Goal: Transaction & Acquisition: Purchase product/service

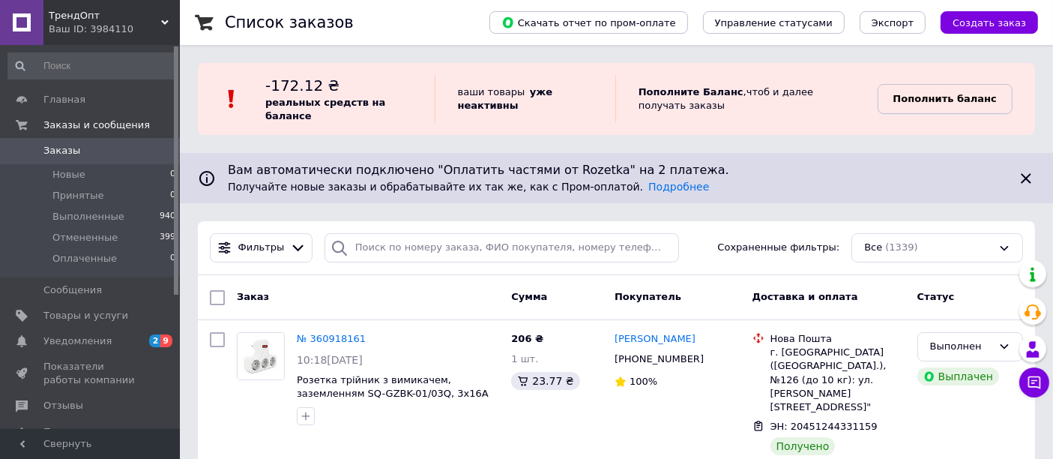
click at [929, 93] on b "Пополнить баланс" at bounding box center [944, 98] width 103 height 11
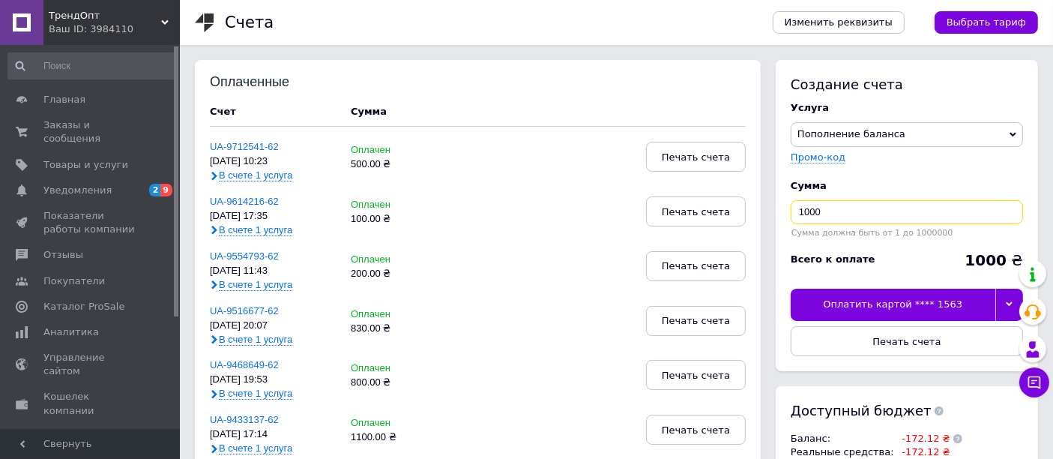
click at [884, 206] on input "1000" at bounding box center [907, 212] width 232 height 24
click at [883, 208] on input "1000" at bounding box center [907, 212] width 232 height 24
type input "200"
click at [1004, 305] on div at bounding box center [1009, 304] width 28 height 31
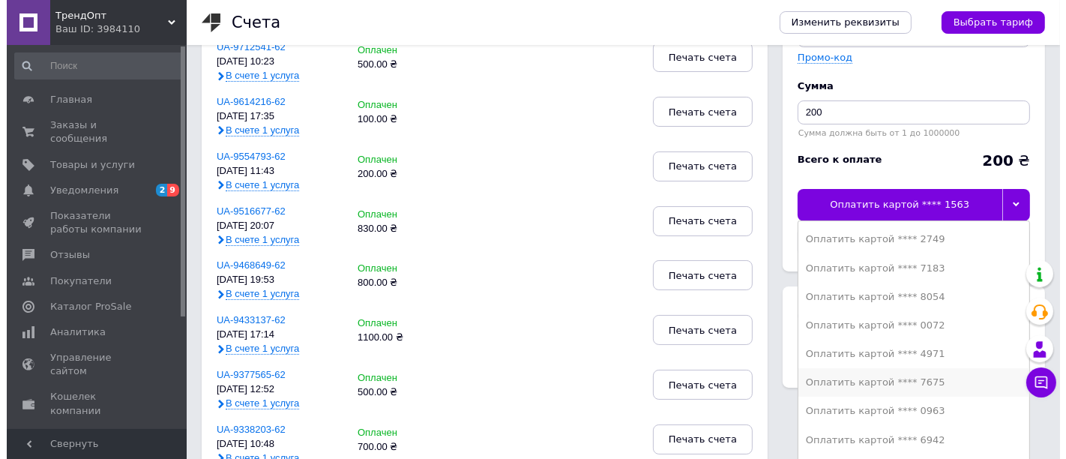
scroll to position [199, 0]
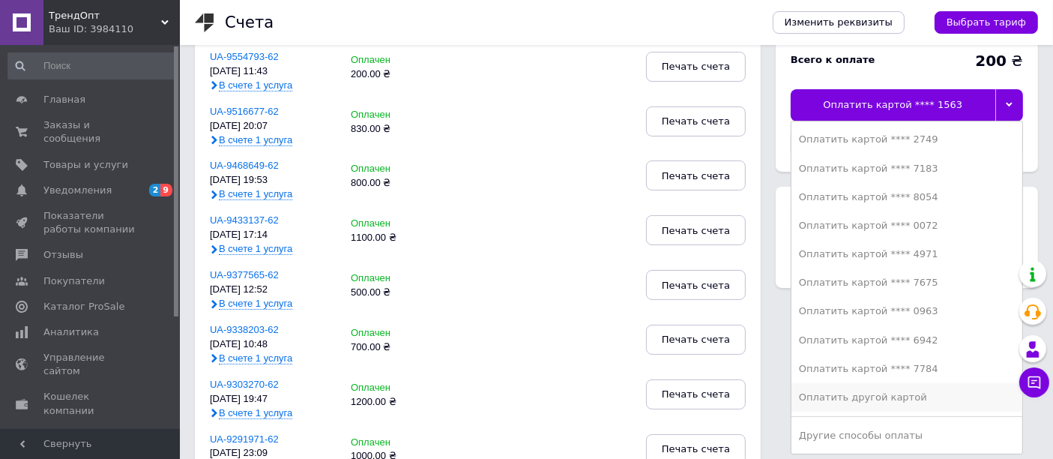
click at [892, 399] on div "Оплатить другой картой" at bounding box center [907, 396] width 216 height 13
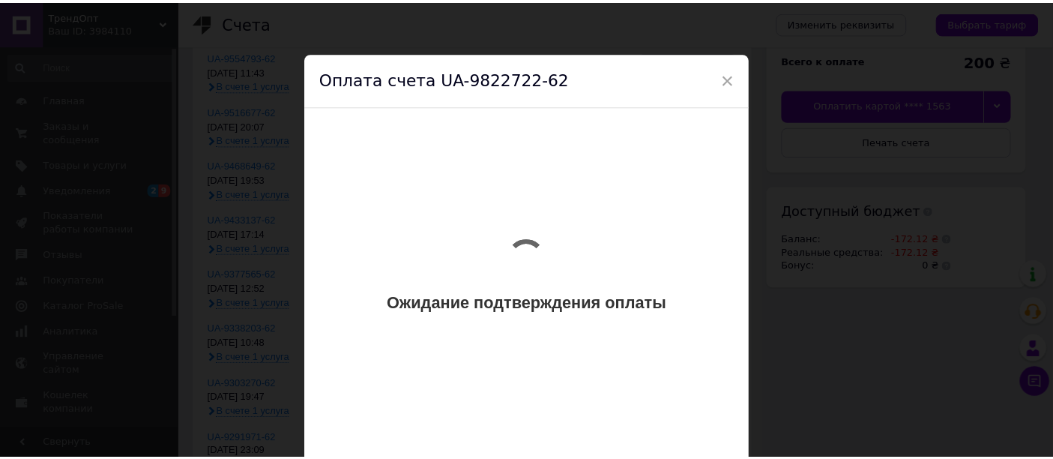
scroll to position [0, 0]
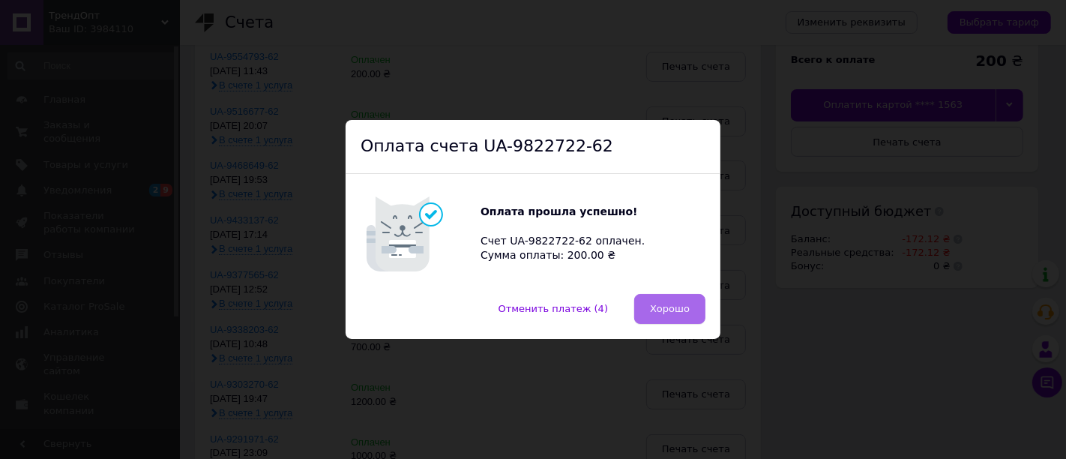
click at [696, 308] on button "Хорошо" at bounding box center [669, 309] width 71 height 30
